Goal: Contribute content

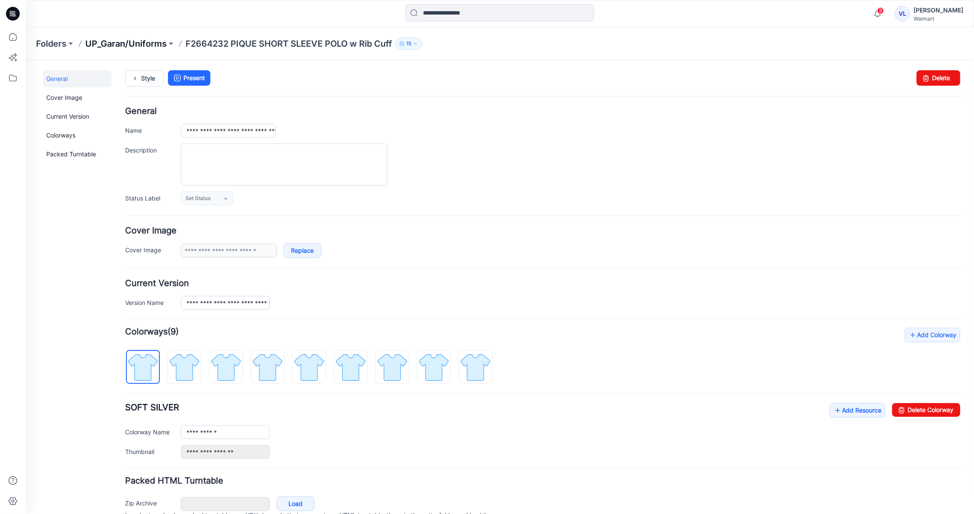
click at [158, 38] on p "UP_Garan/Uniforms" at bounding box center [125, 44] width 81 height 12
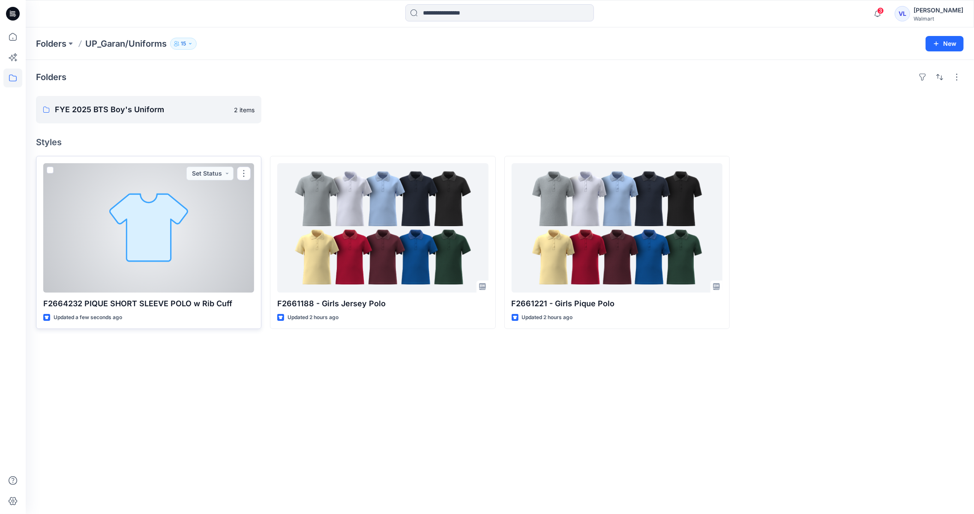
click at [144, 229] on div at bounding box center [148, 227] width 211 height 129
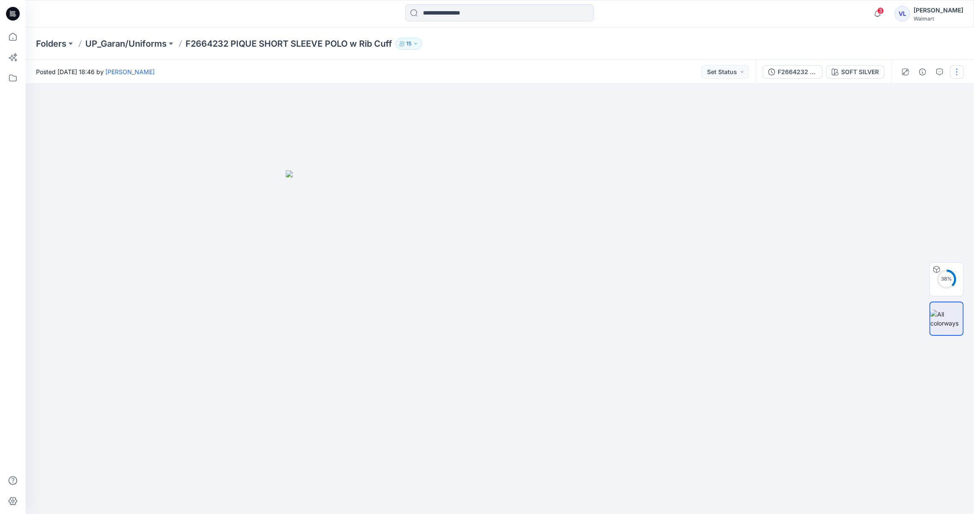
click at [957, 75] on button "button" at bounding box center [957, 72] width 14 height 14
click at [916, 119] on button "Edit" at bounding box center [921, 116] width 79 height 16
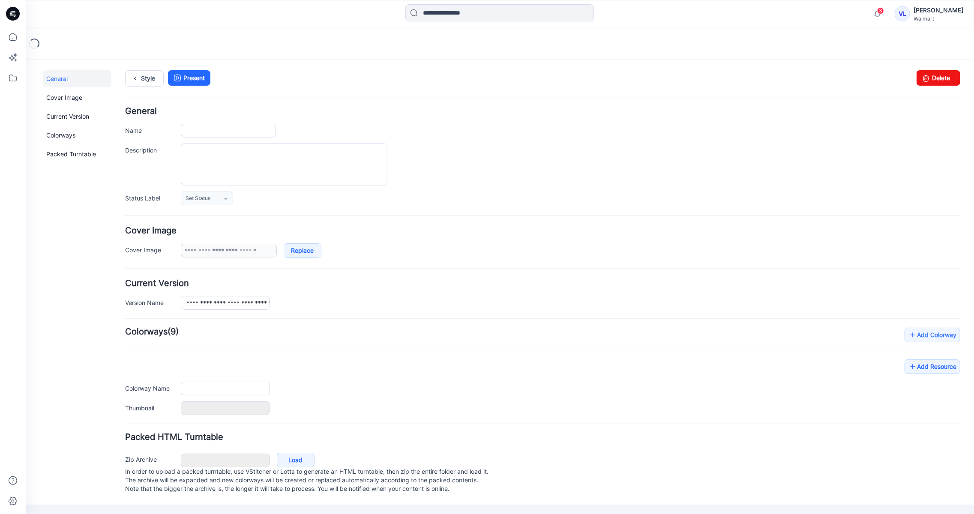
type input "**********"
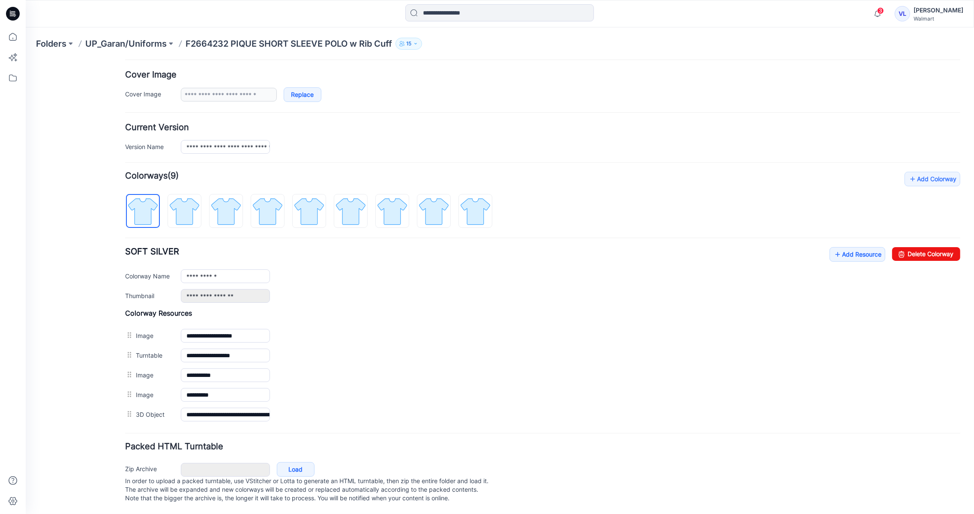
scroll to position [170, 0]
click at [833, 247] on icon at bounding box center [837, 254] width 9 height 14
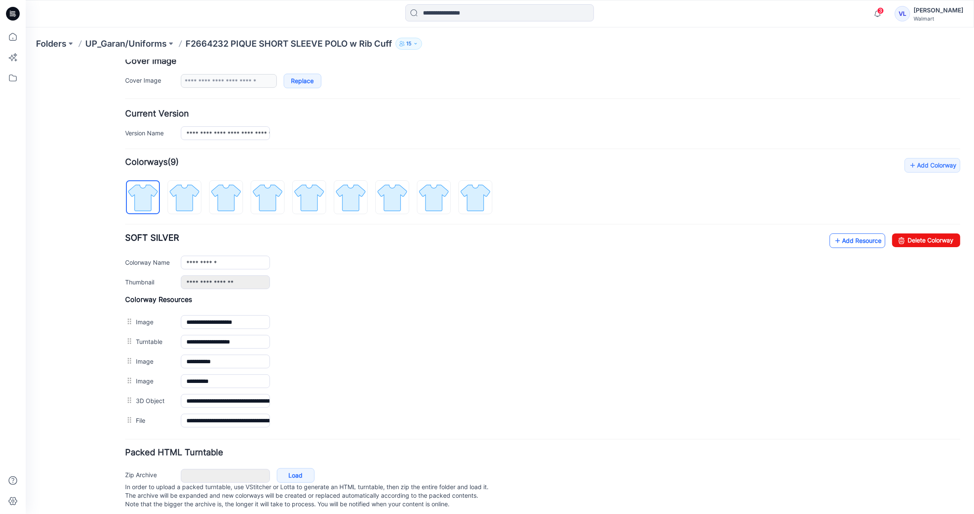
click at [863, 240] on link "Add Resource" at bounding box center [857, 240] width 56 height 15
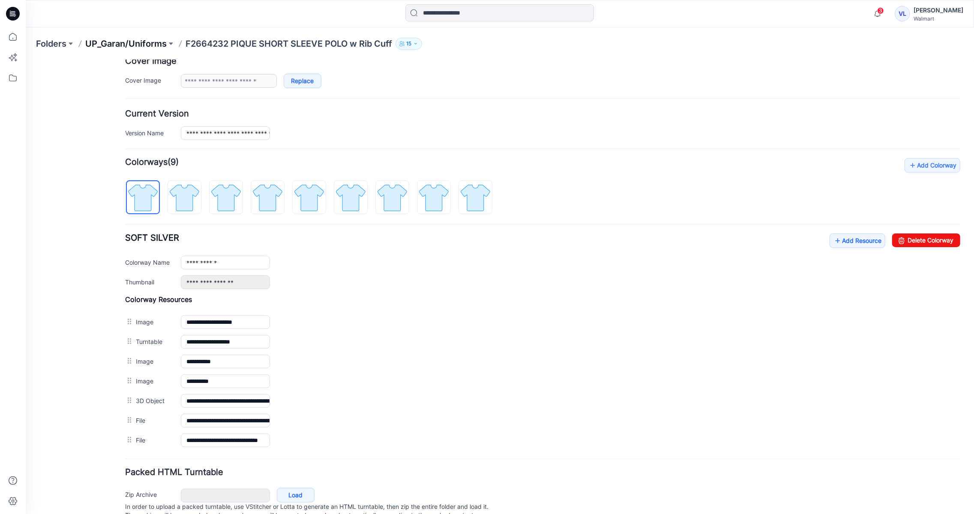
click at [140, 45] on p "UP_Garan/Uniforms" at bounding box center [125, 44] width 81 height 12
